Goal: Task Accomplishment & Management: Complete application form

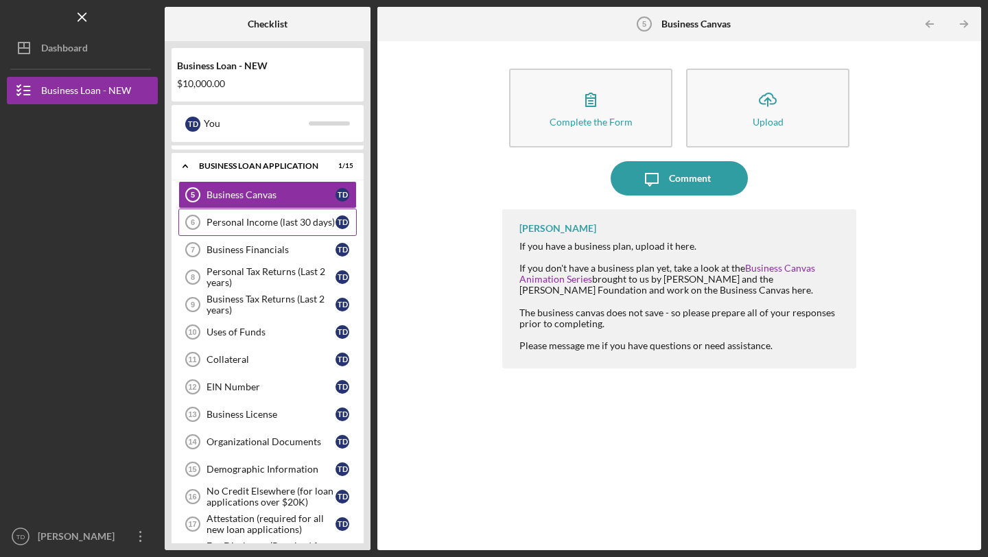
scroll to position [186, 0]
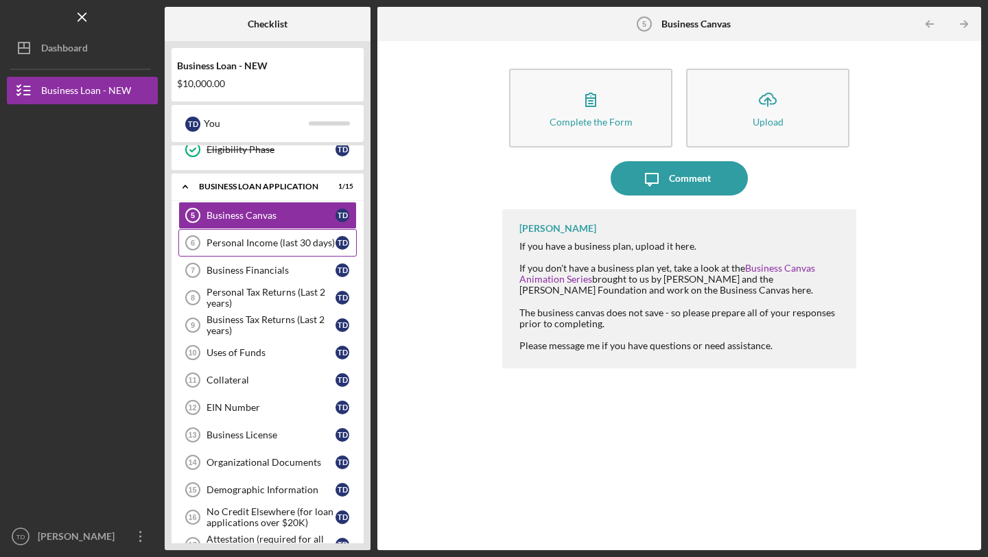
click at [253, 244] on div "Personal Income (last 30 days)" at bounding box center [271, 242] width 129 height 11
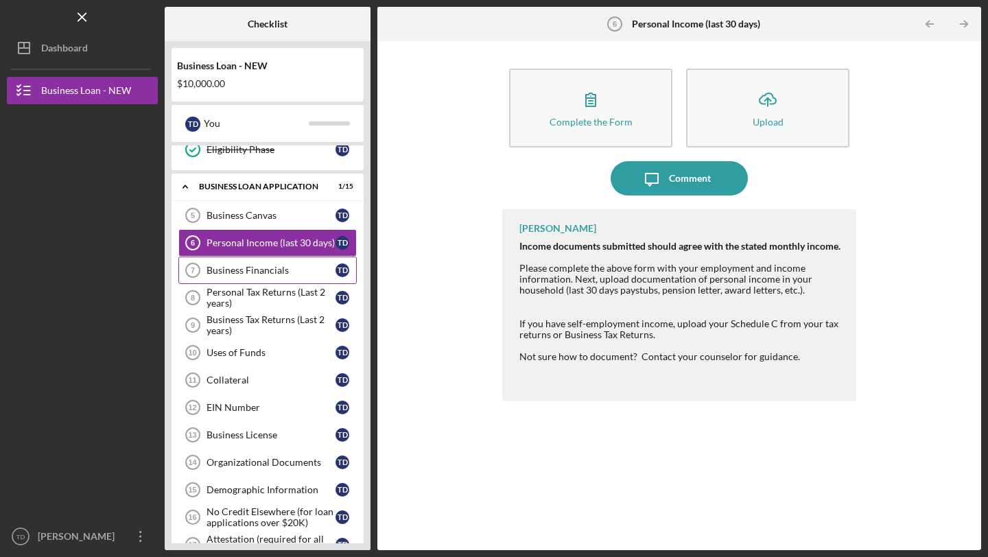
click at [248, 268] on div "Business Financials" at bounding box center [271, 270] width 129 height 11
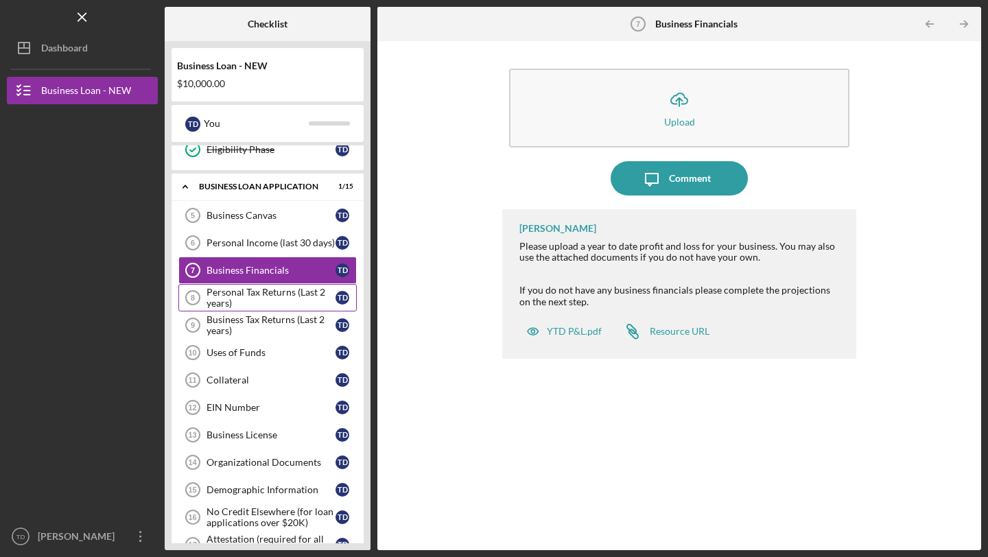
click at [247, 290] on div "Personal Tax Returns (Last 2 years)" at bounding box center [271, 298] width 129 height 22
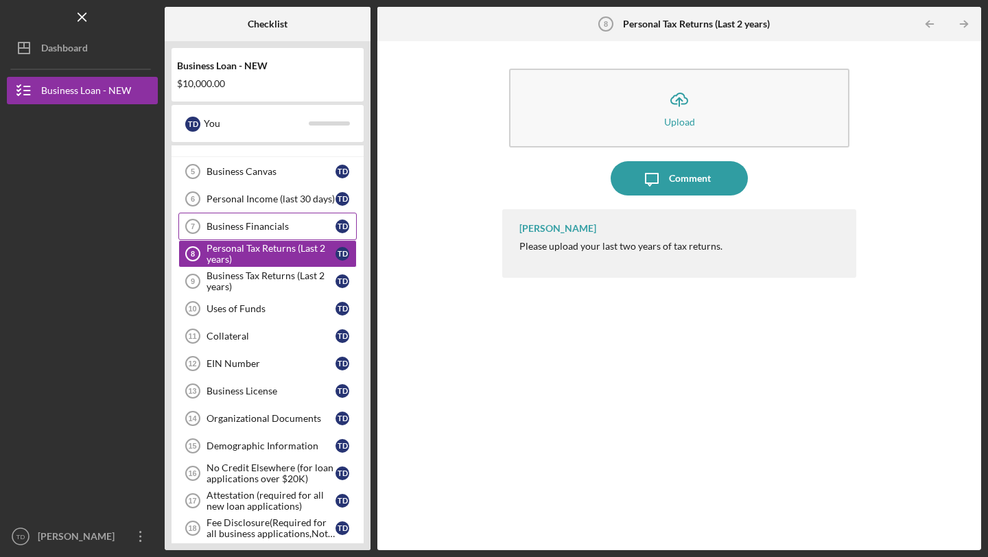
scroll to position [242, 0]
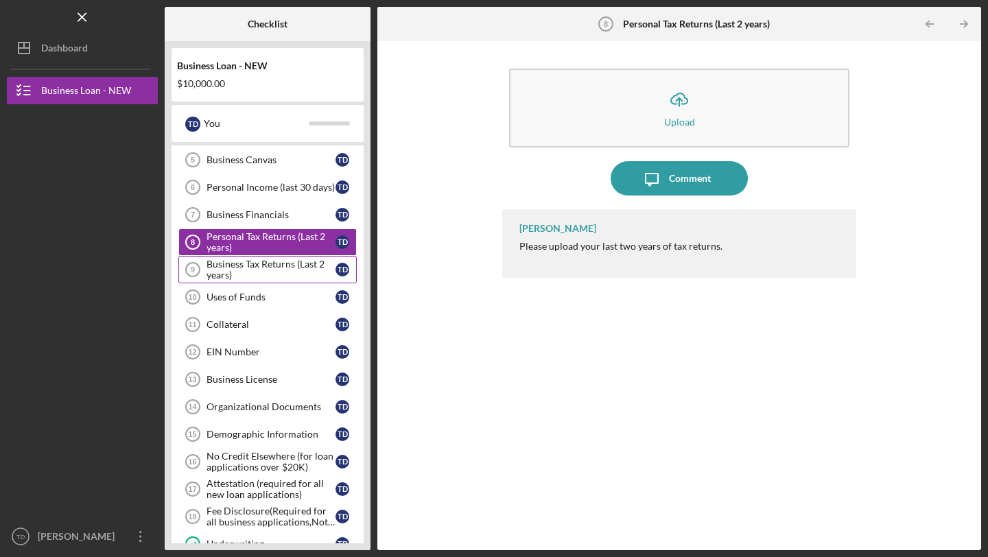
click at [256, 268] on div "Business Tax Returns (Last 2 years)" at bounding box center [271, 270] width 129 height 22
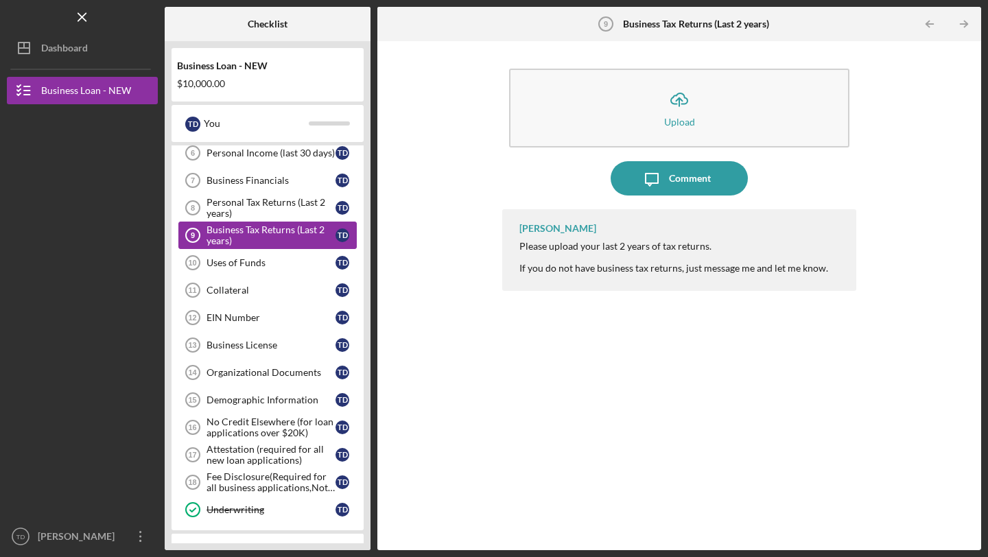
scroll to position [283, 0]
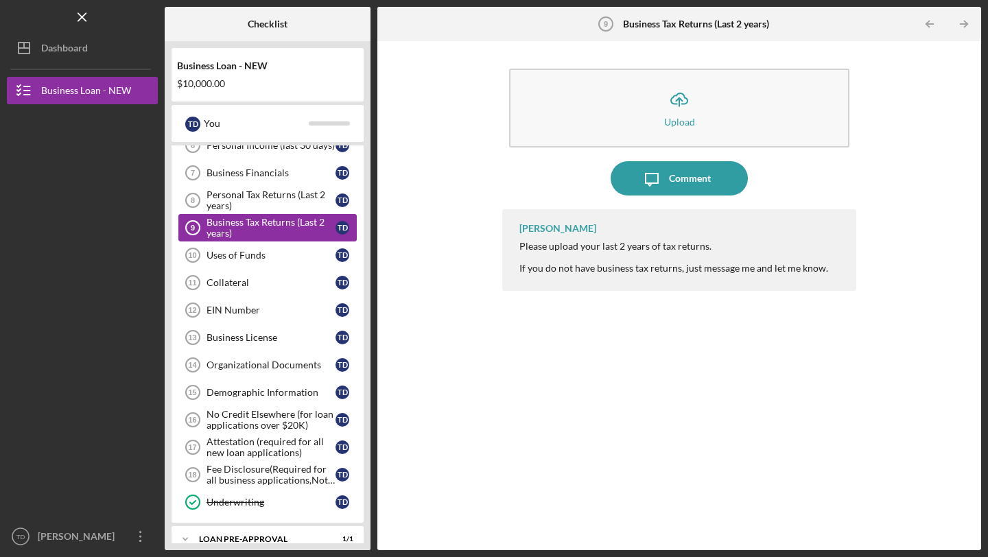
click at [256, 258] on div "Uses of Funds" at bounding box center [271, 255] width 129 height 11
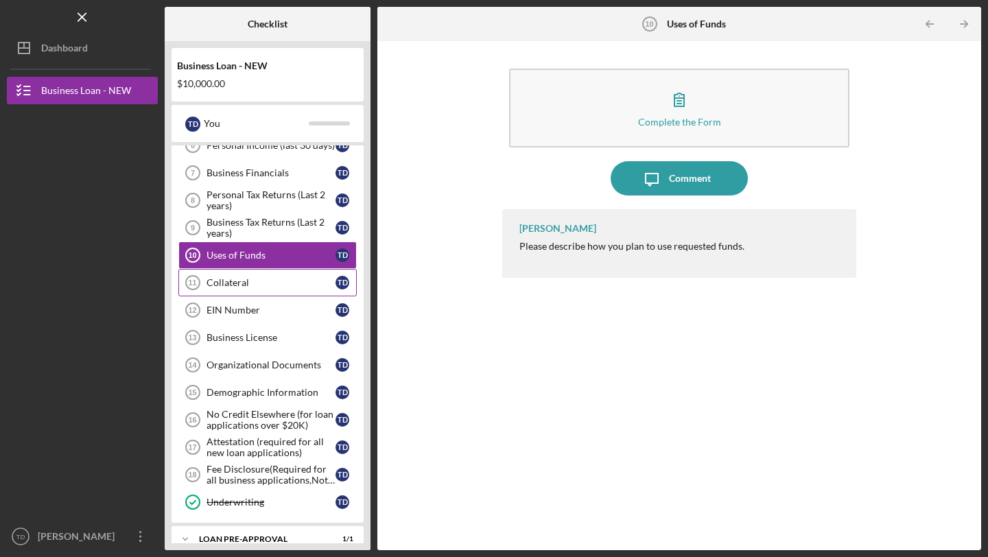
click at [247, 279] on div "Collateral" at bounding box center [271, 282] width 129 height 11
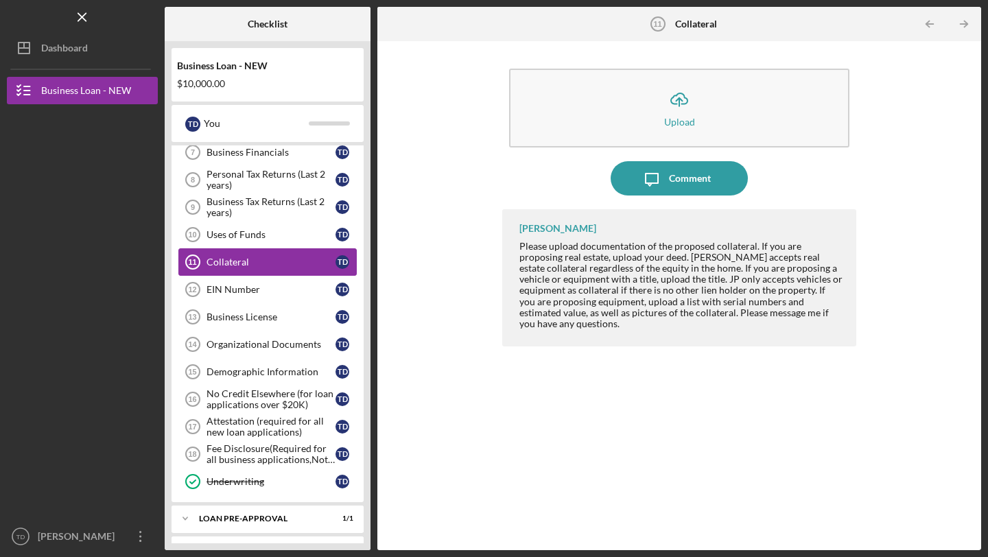
scroll to position [308, 0]
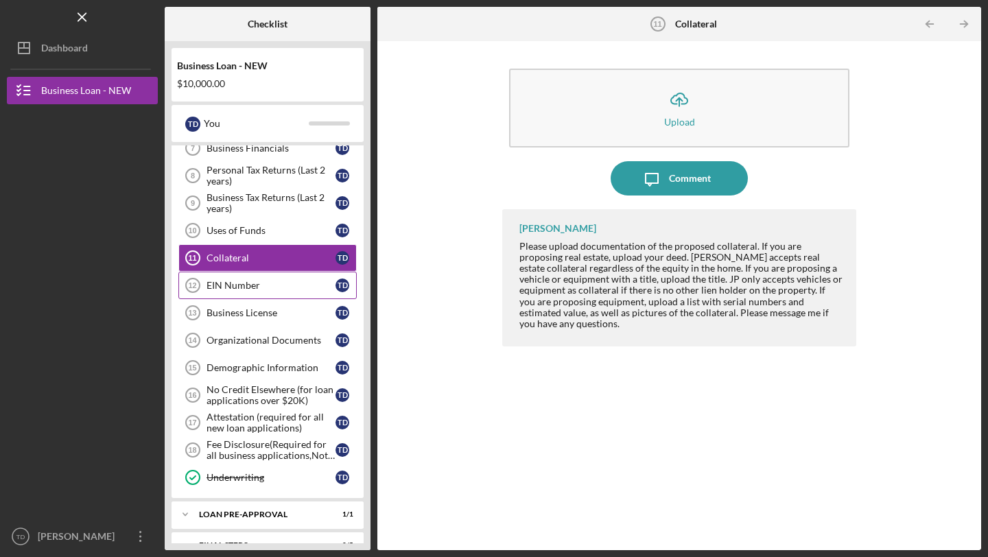
click at [230, 277] on link "EIN Number 12 EIN Number T D" at bounding box center [267, 285] width 178 height 27
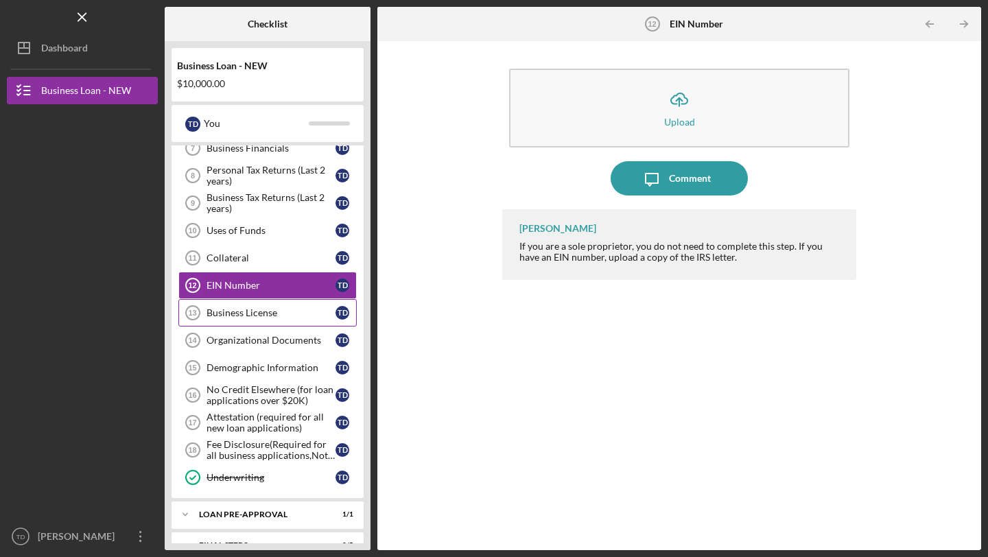
click at [253, 310] on div "Business License" at bounding box center [271, 312] width 129 height 11
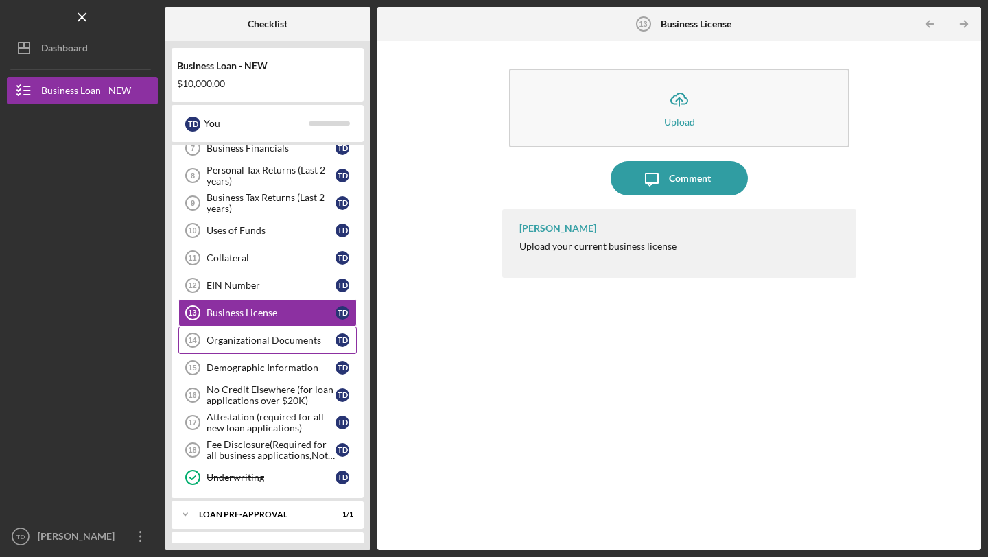
click at [266, 340] on div "Organizational Documents" at bounding box center [271, 340] width 129 height 11
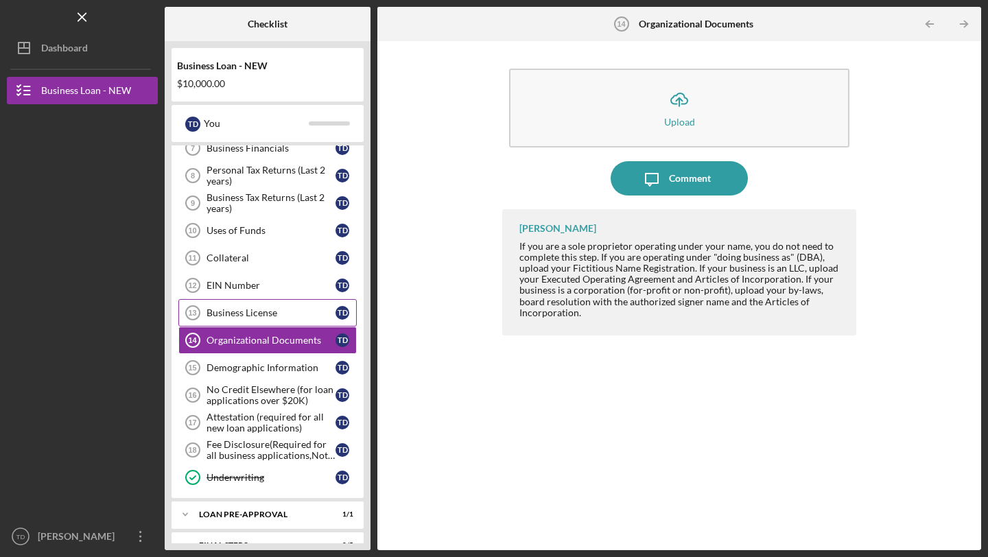
click at [259, 314] on div "Business License" at bounding box center [271, 312] width 129 height 11
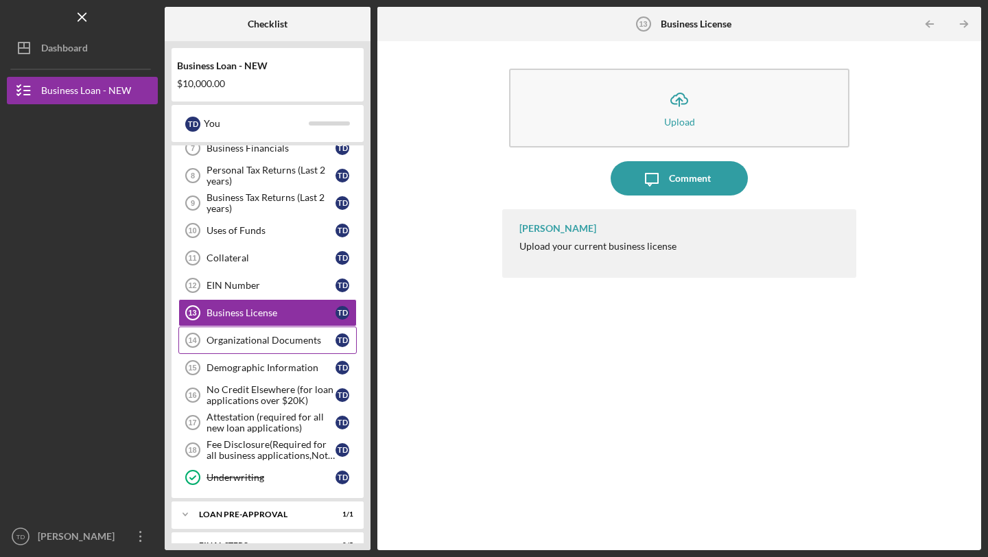
click at [249, 336] on div "Organizational Documents" at bounding box center [271, 340] width 129 height 11
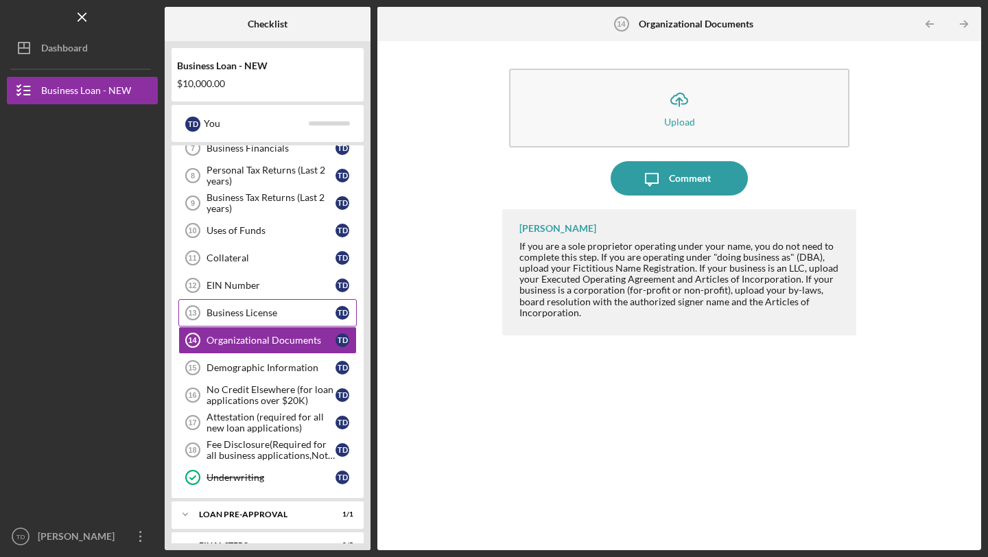
click at [248, 322] on link "Business License 13 Business License T D" at bounding box center [267, 312] width 178 height 27
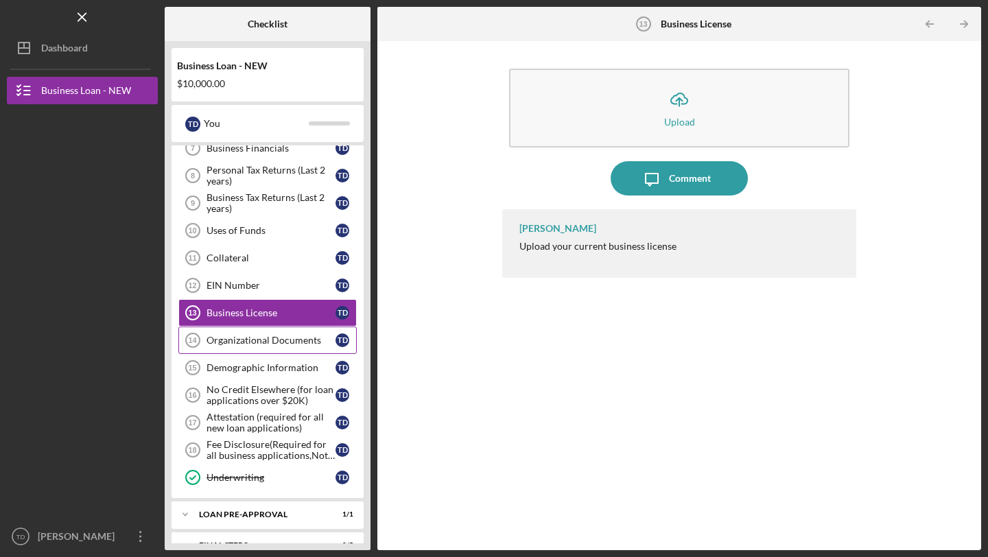
click at [245, 340] on div "Organizational Documents" at bounding box center [271, 340] width 129 height 11
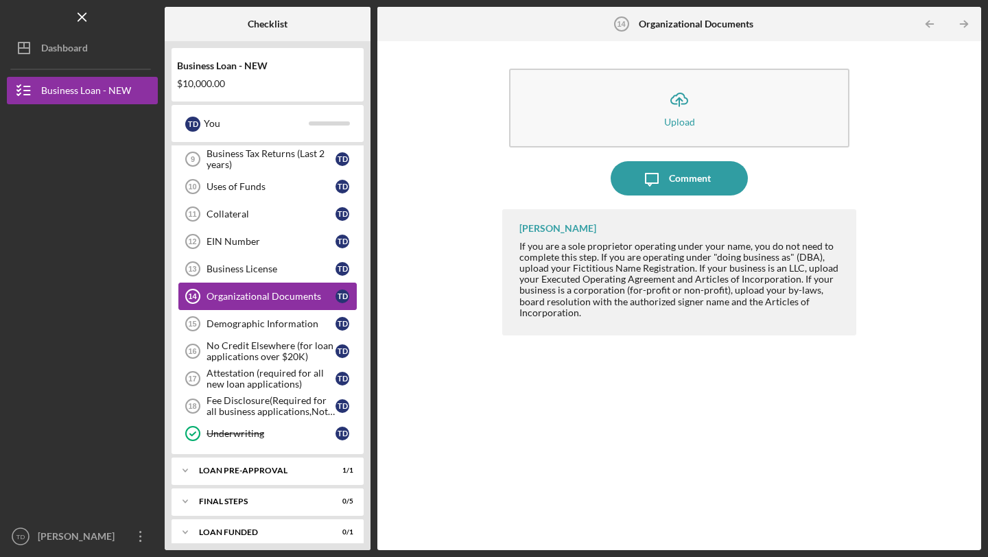
scroll to position [362, 0]
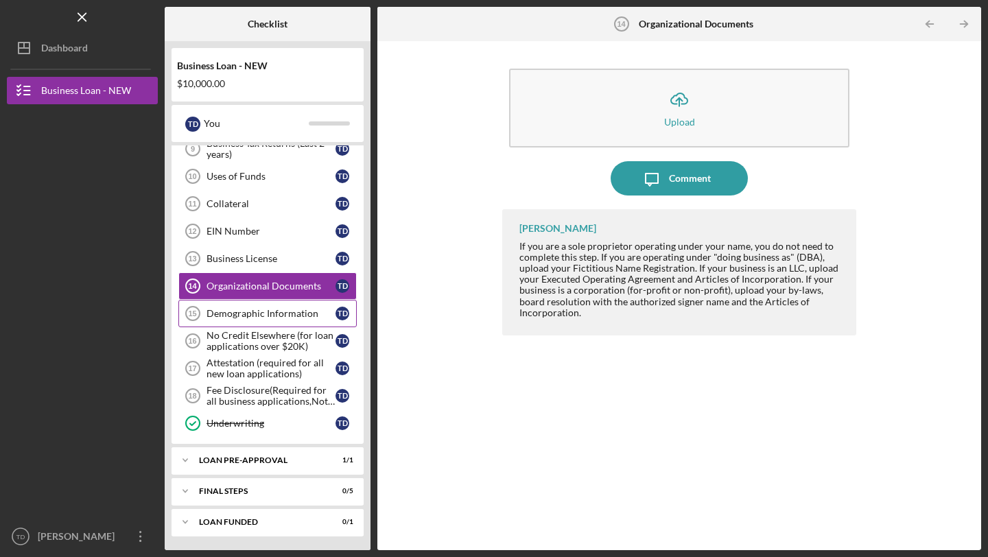
click at [248, 316] on div "Demographic Information" at bounding box center [271, 313] width 129 height 11
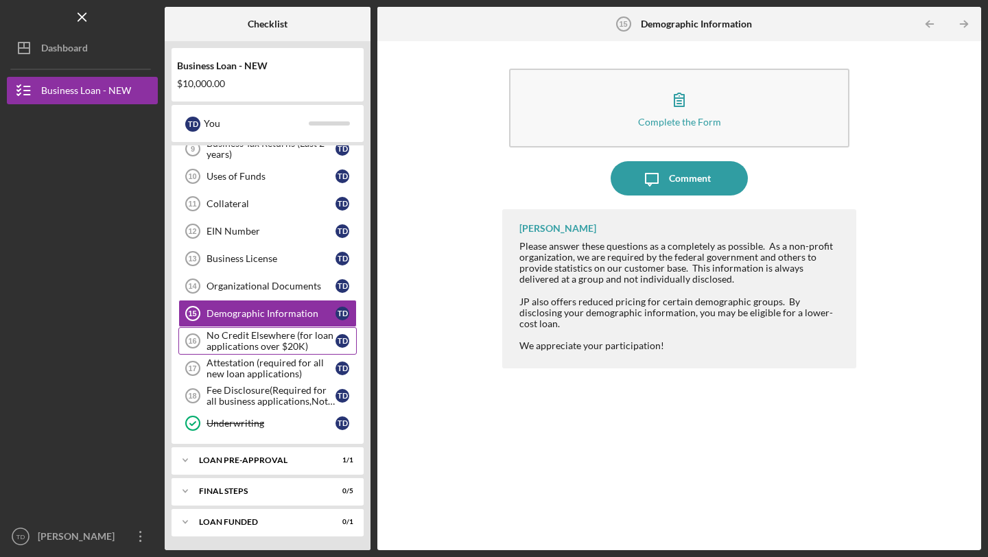
click at [251, 342] on div "No Credit Elsewhere (for loan applications over $20K)" at bounding box center [271, 341] width 129 height 22
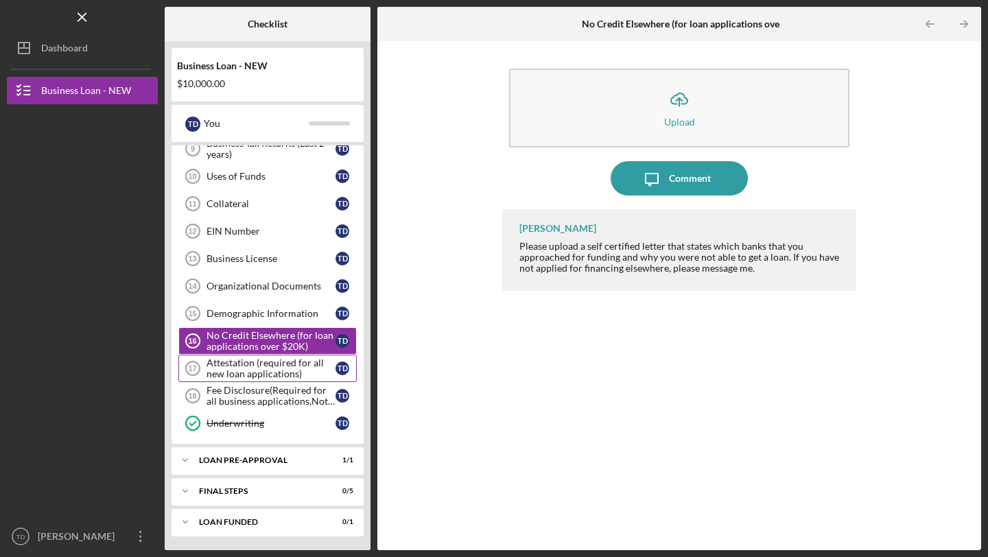
click at [243, 364] on div "Attestation (required for all new loan applications)" at bounding box center [271, 369] width 129 height 22
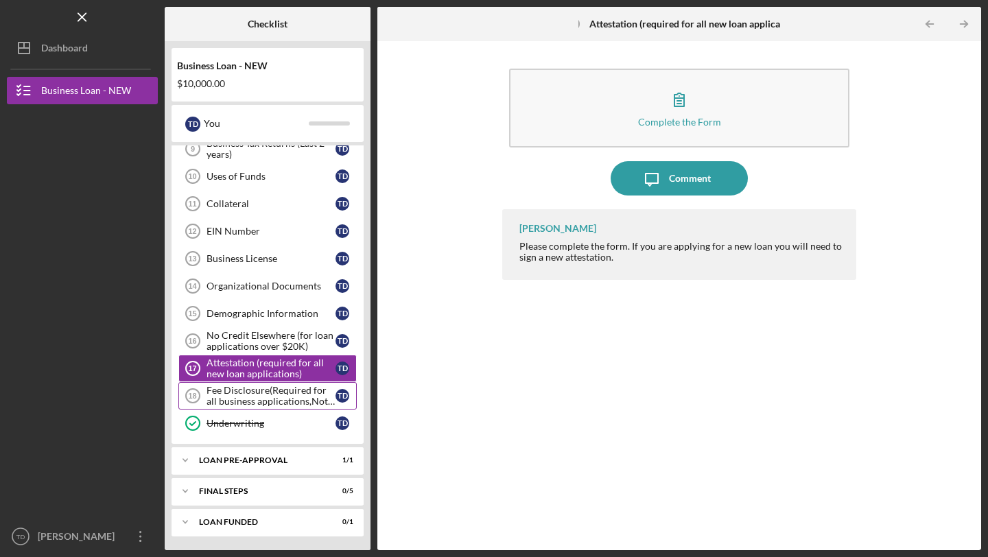
click at [238, 400] on div "Fee Disclosure(Required for all business applications,Not needed for Contractor…" at bounding box center [271, 396] width 129 height 22
